Goal: Check status: Verify the current state of an ongoing process or item

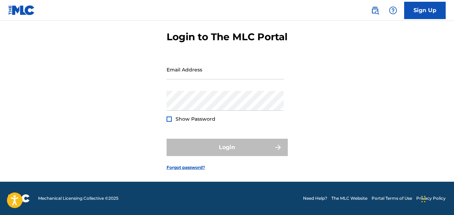
type input "[EMAIL_ADDRESS][DOMAIN_NAME]"
click at [195, 144] on div "Login" at bounding box center [227, 147] width 121 height 17
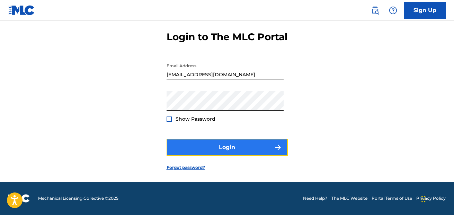
click at [196, 144] on button "Login" at bounding box center [227, 147] width 121 height 17
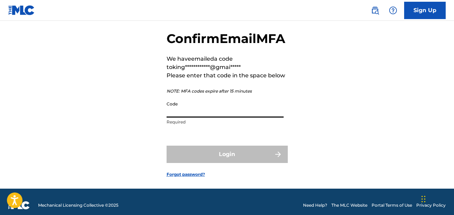
click at [184, 117] on input "Code" at bounding box center [225, 108] width 117 height 20
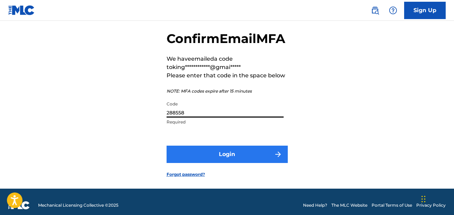
type input "288558"
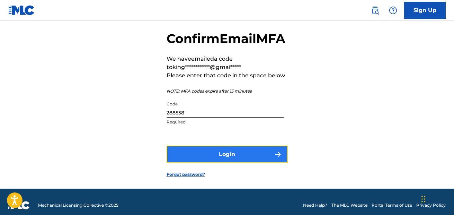
click at [212, 163] on button "Login" at bounding box center [227, 153] width 121 height 17
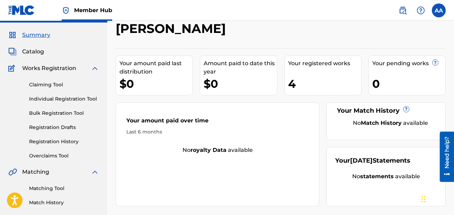
scroll to position [20, 0]
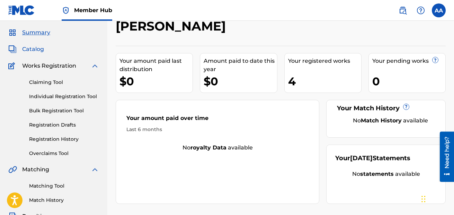
click at [43, 50] on span "Catalog" at bounding box center [33, 49] width 22 height 8
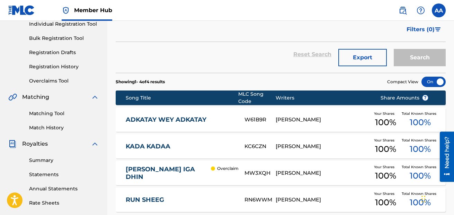
scroll to position [92, 0]
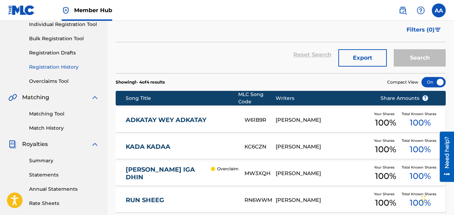
click at [56, 64] on link "Registration History" at bounding box center [64, 66] width 70 height 7
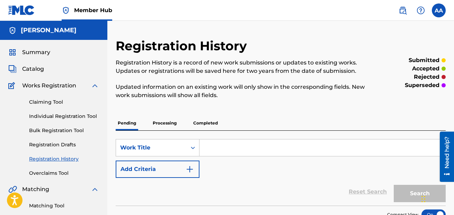
click at [168, 119] on p "Processing" at bounding box center [165, 123] width 28 height 15
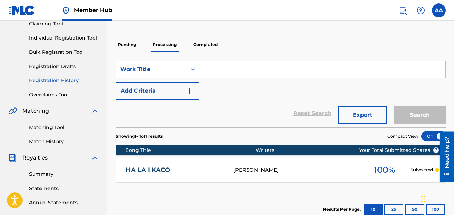
scroll to position [79, 0]
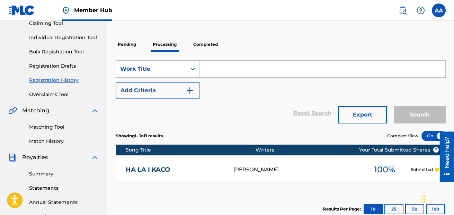
click at [295, 166] on div "[PERSON_NAME]" at bounding box center [295, 170] width 125 height 8
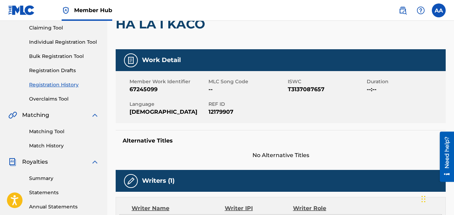
scroll to position [74, 0]
